Goal: Task Accomplishment & Management: Manage account settings

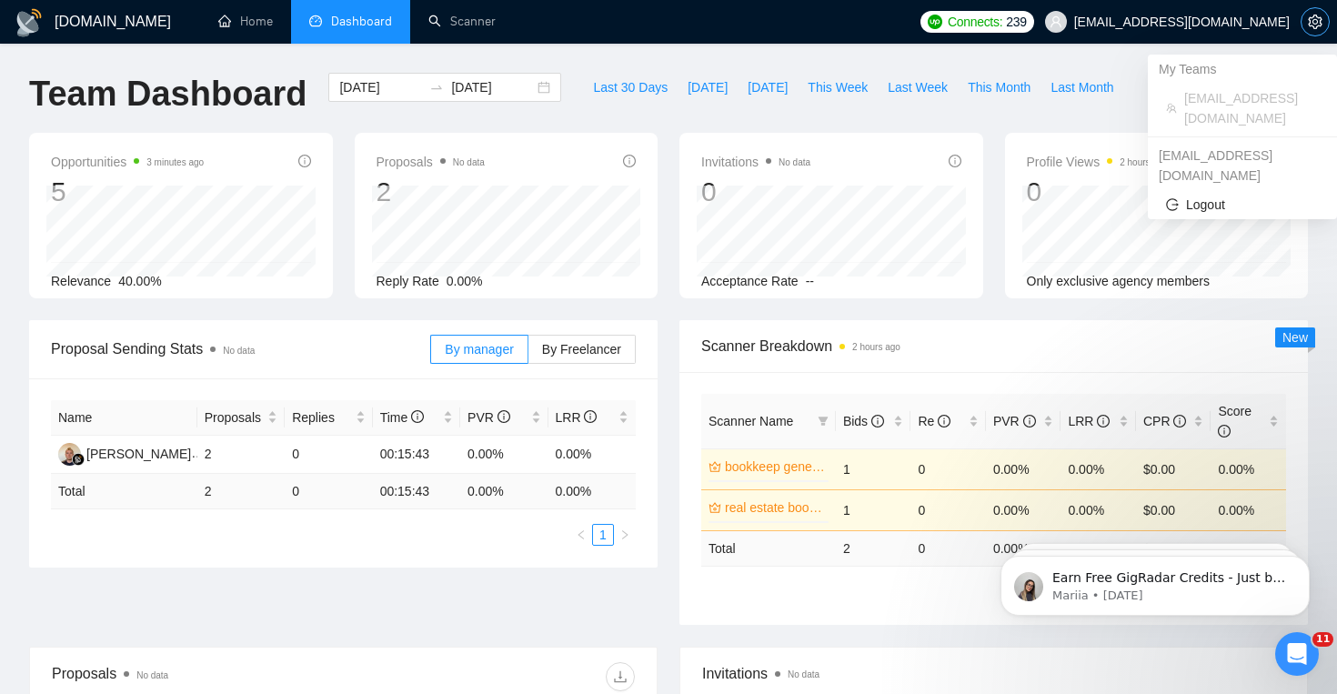
click at [1312, 30] on button "button" at bounding box center [1315, 21] width 29 height 29
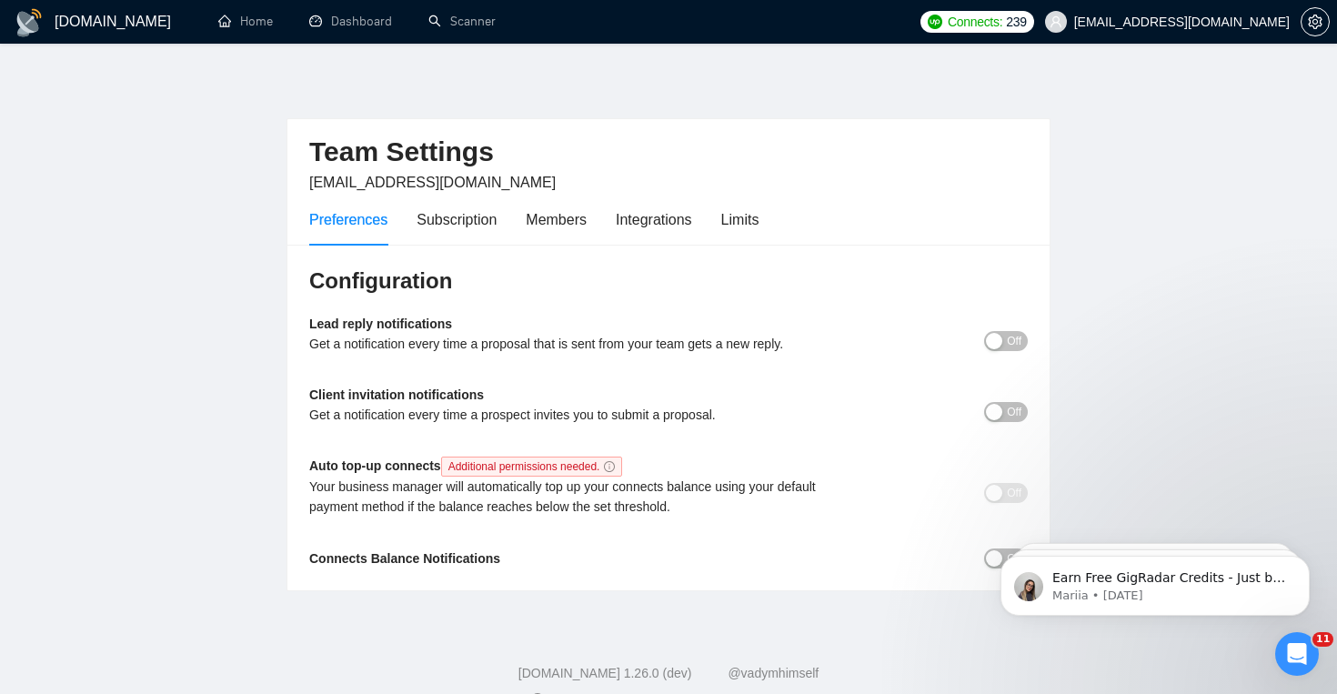
click at [1002, 339] on button "Off" at bounding box center [1006, 341] width 44 height 20
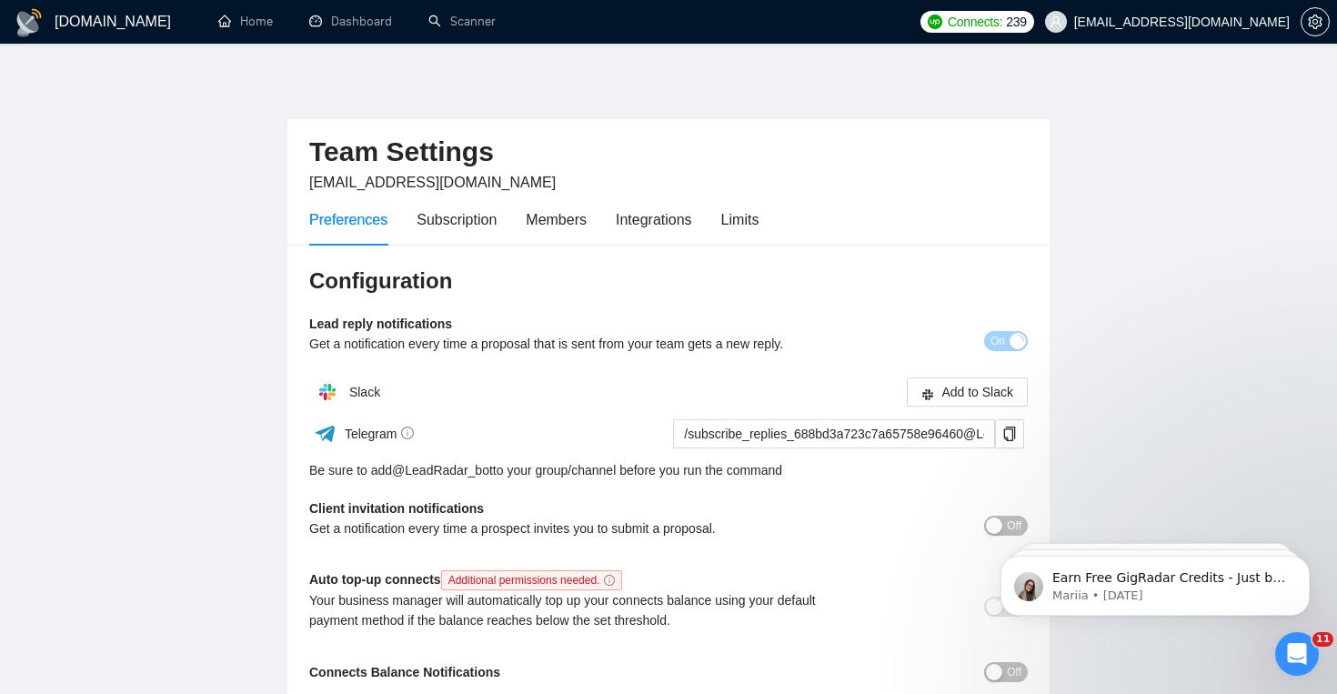
click at [980, 376] on div "Slack Add to Slack" at bounding box center [668, 392] width 718 height 36
click at [979, 384] on span "Add to Slack" at bounding box center [977, 392] width 72 height 20
click at [334, 29] on link "Dashboard" at bounding box center [350, 21] width 83 height 15
